Goal: Find specific fact: Find specific fact

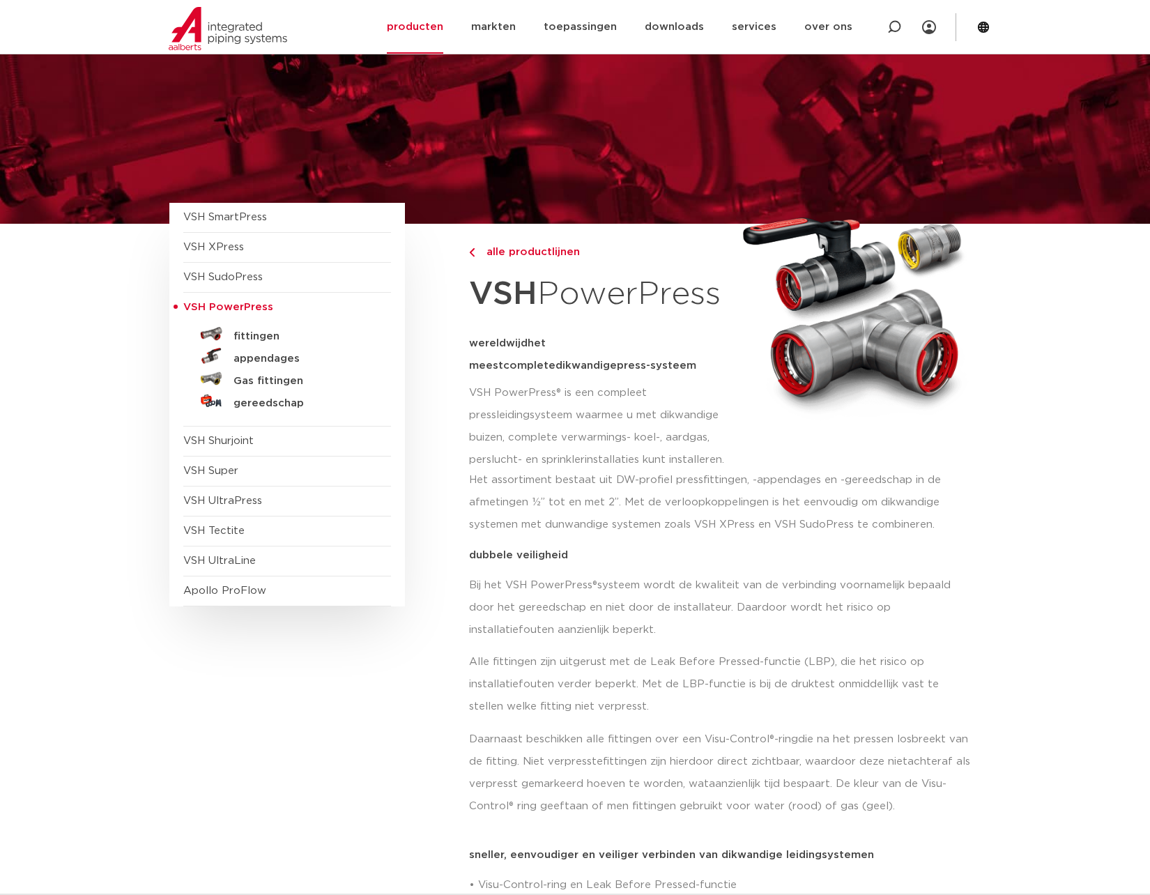
scroll to position [1615, 0]
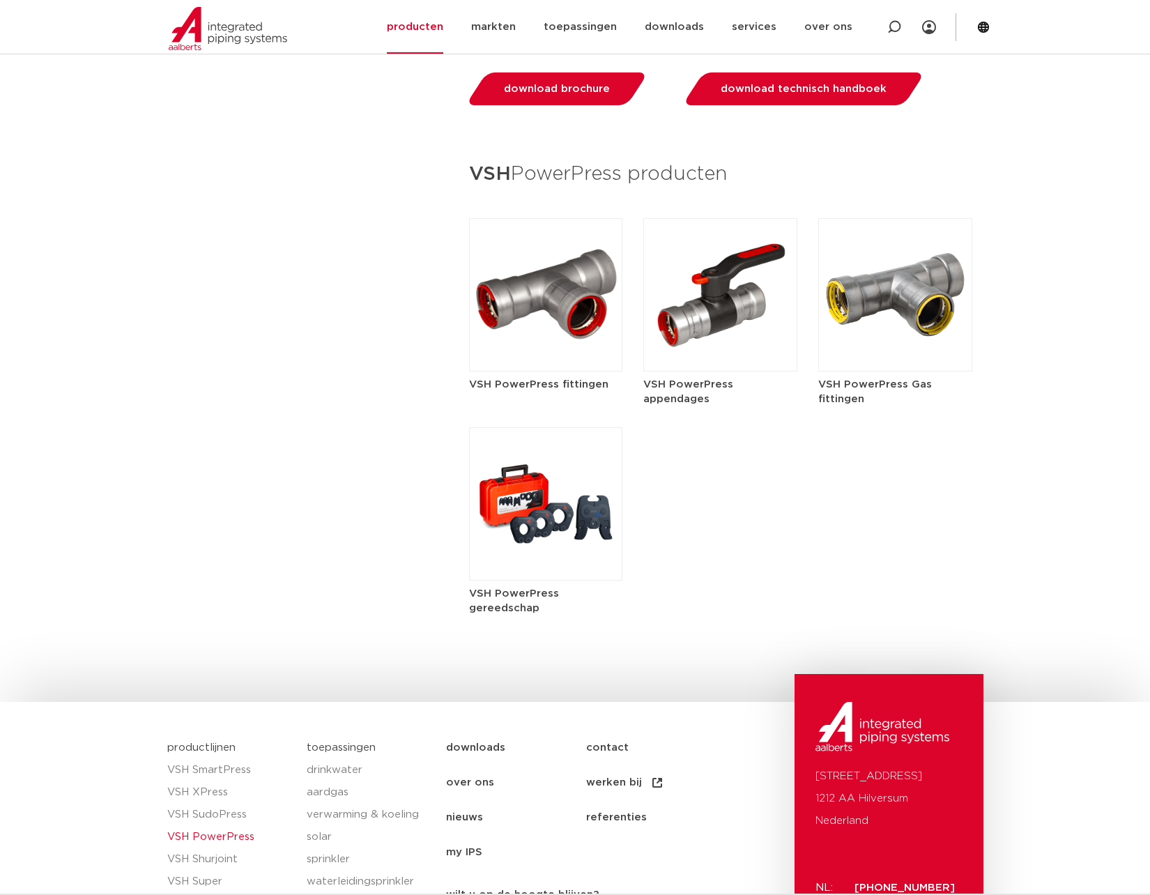
click at [886, 259] on img at bounding box center [895, 294] width 154 height 153
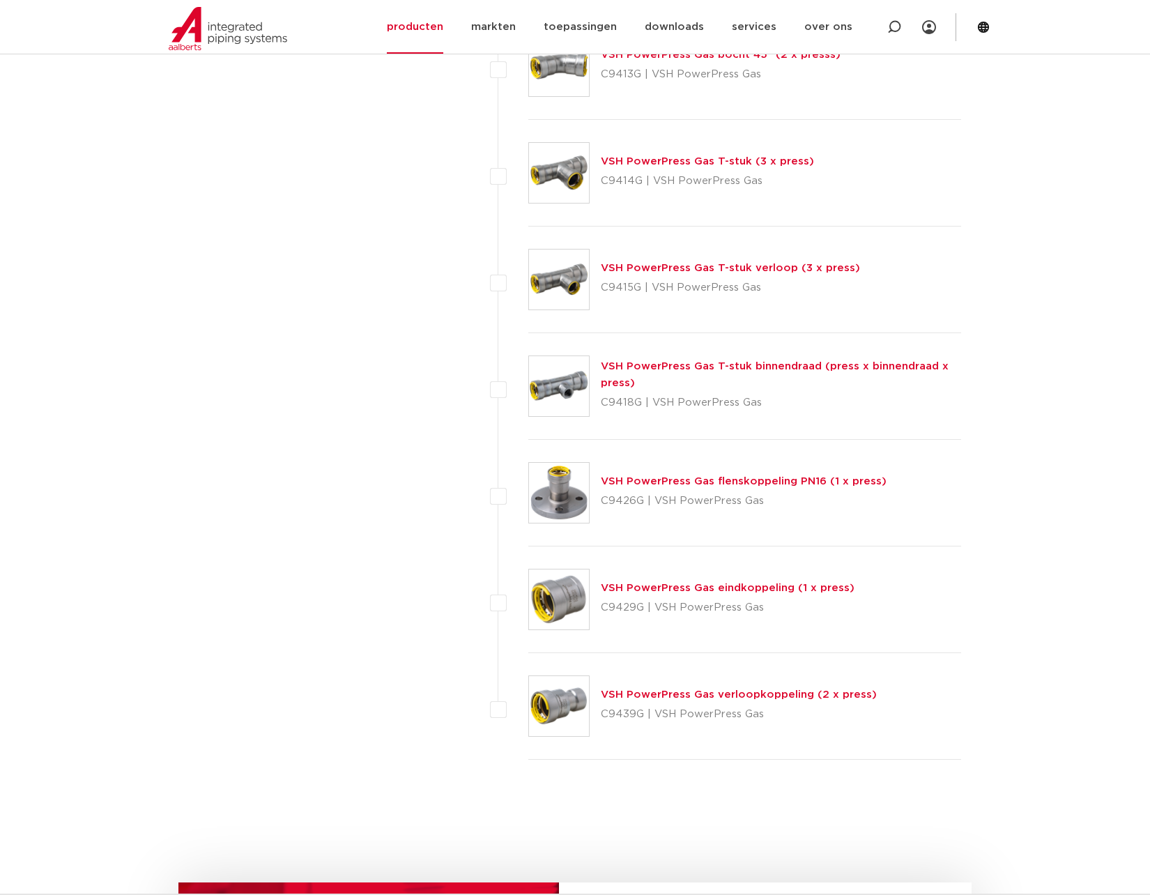
scroll to position [1070, 0]
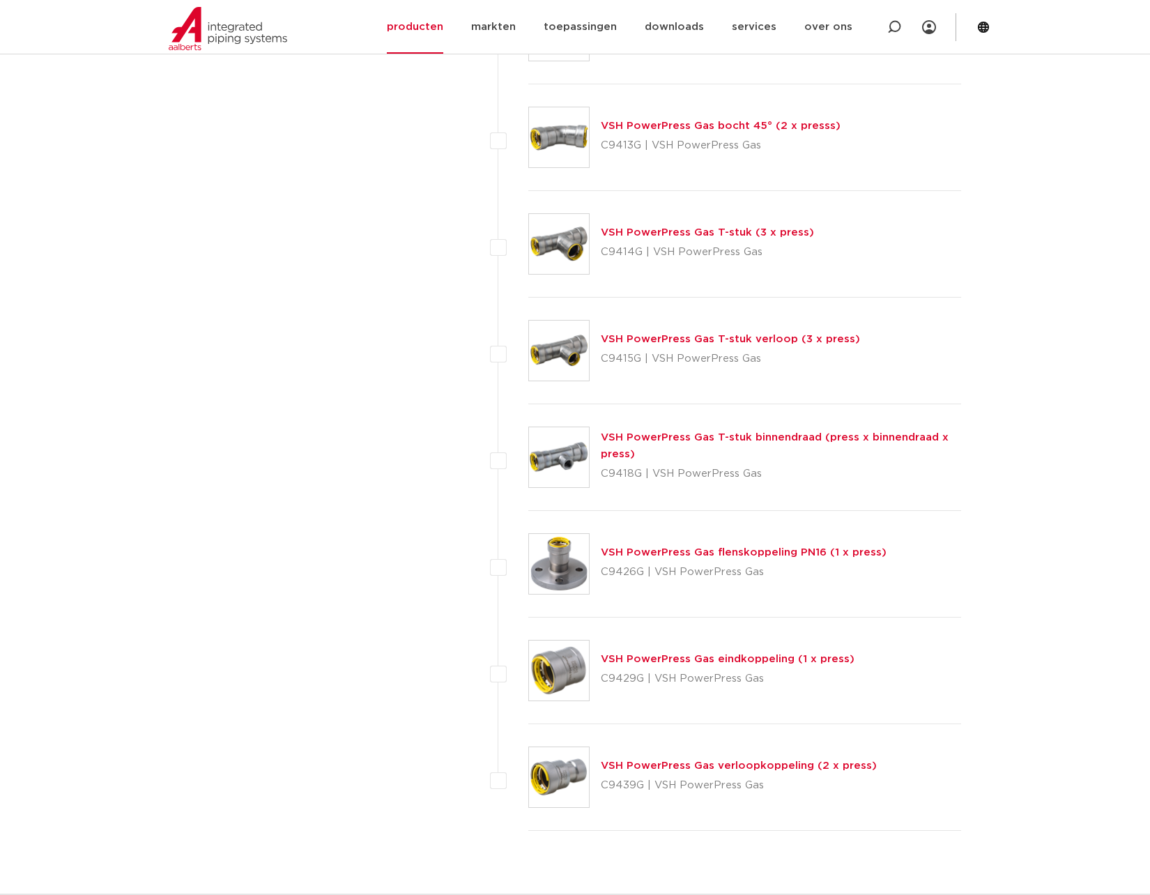
click at [677, 658] on link "VSH PowerPress Gas eindkoppeling (1 x press)" at bounding box center [728, 659] width 254 height 10
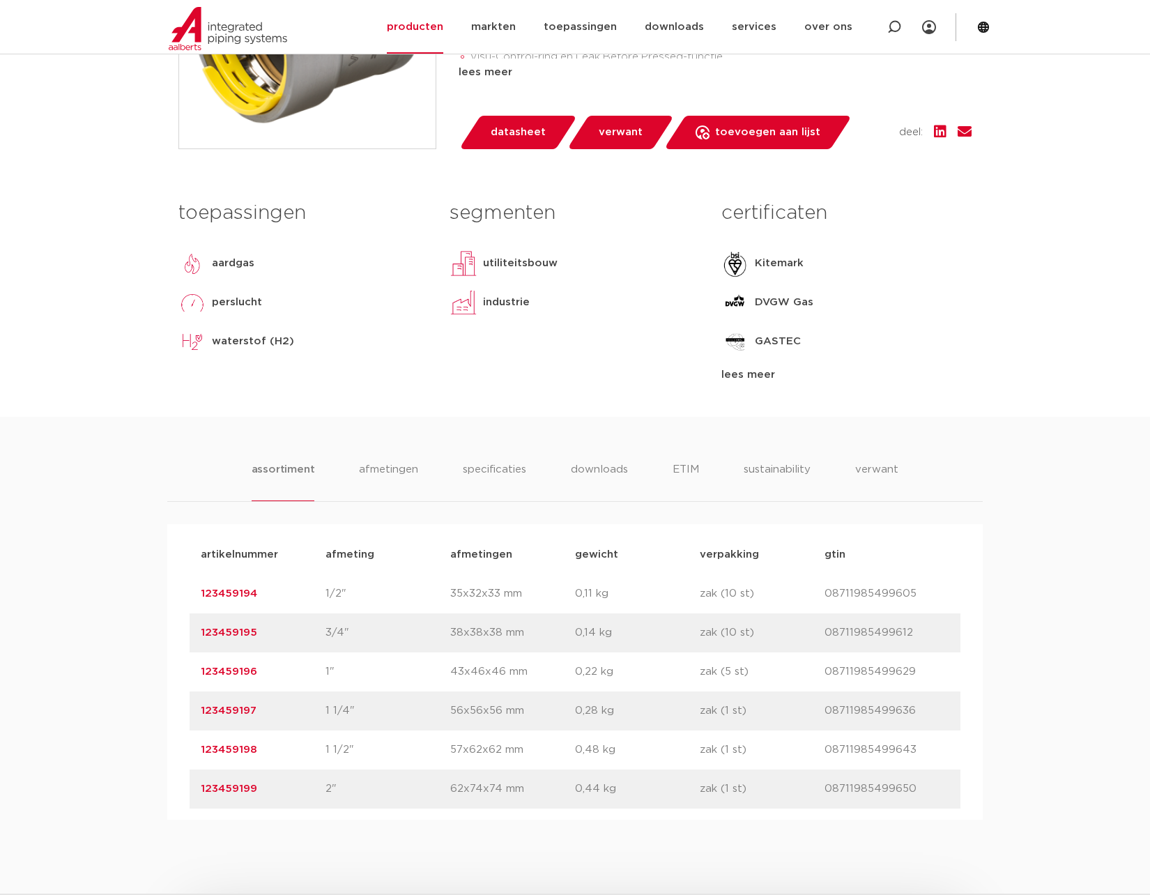
scroll to position [782, 0]
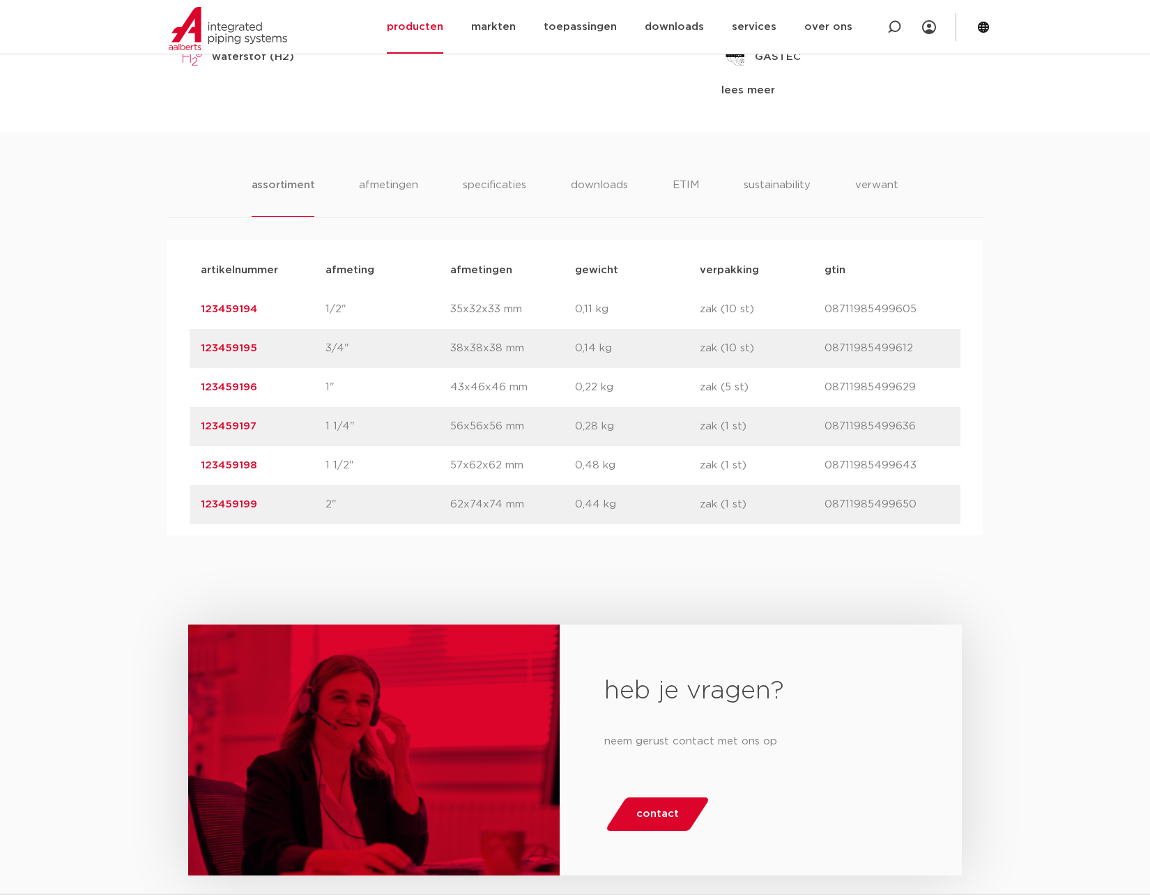
drag, startPoint x: 268, startPoint y: 385, endPoint x: 201, endPoint y: 387, distance: 66.9
click at [201, 387] on p "123459196" at bounding box center [263, 387] width 125 height 17
copy link "123459196"
